Goal: Task Accomplishment & Management: Manage account settings

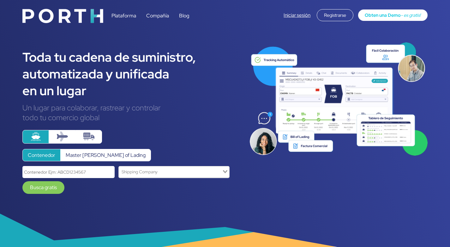
click at [299, 16] on link "Iniciar sesión" at bounding box center [297, 15] width 27 height 6
